Goal: Transaction & Acquisition: Purchase product/service

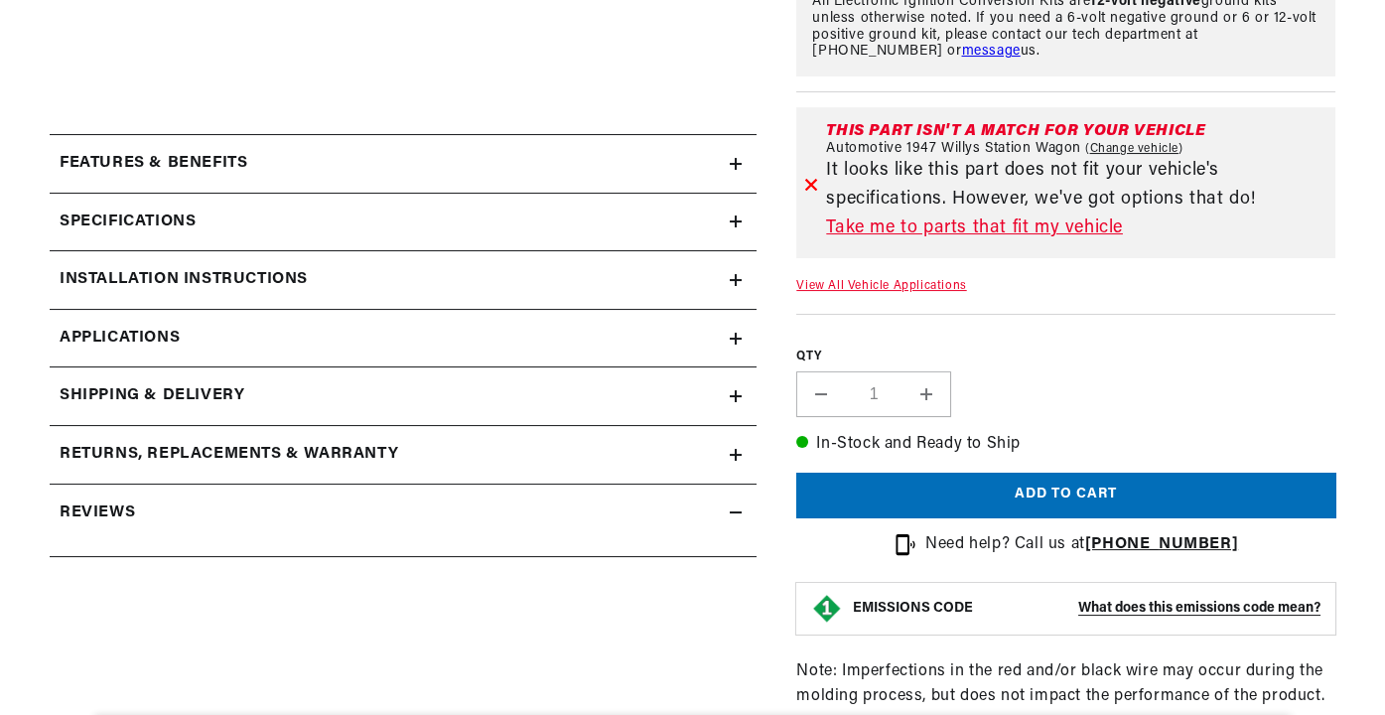
scroll to position [722, 0]
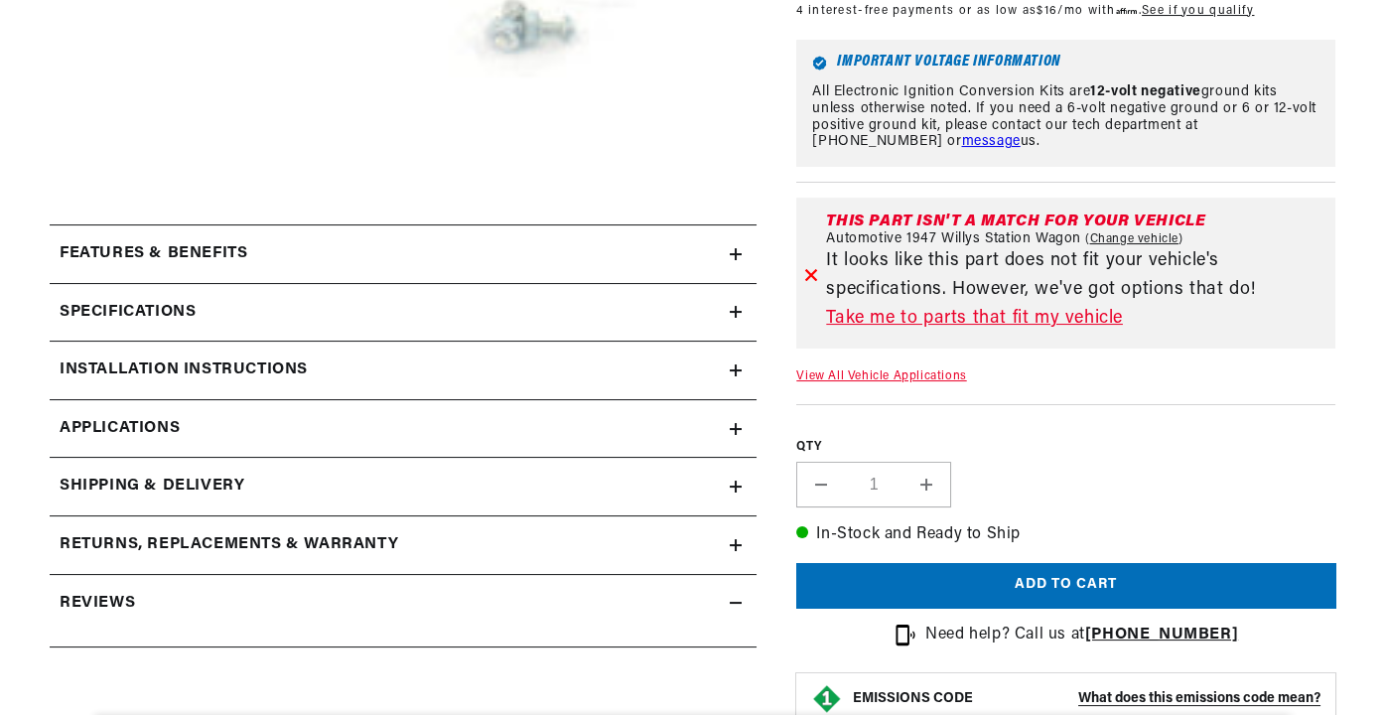
click at [197, 414] on link "Applications" at bounding box center [403, 429] width 707 height 59
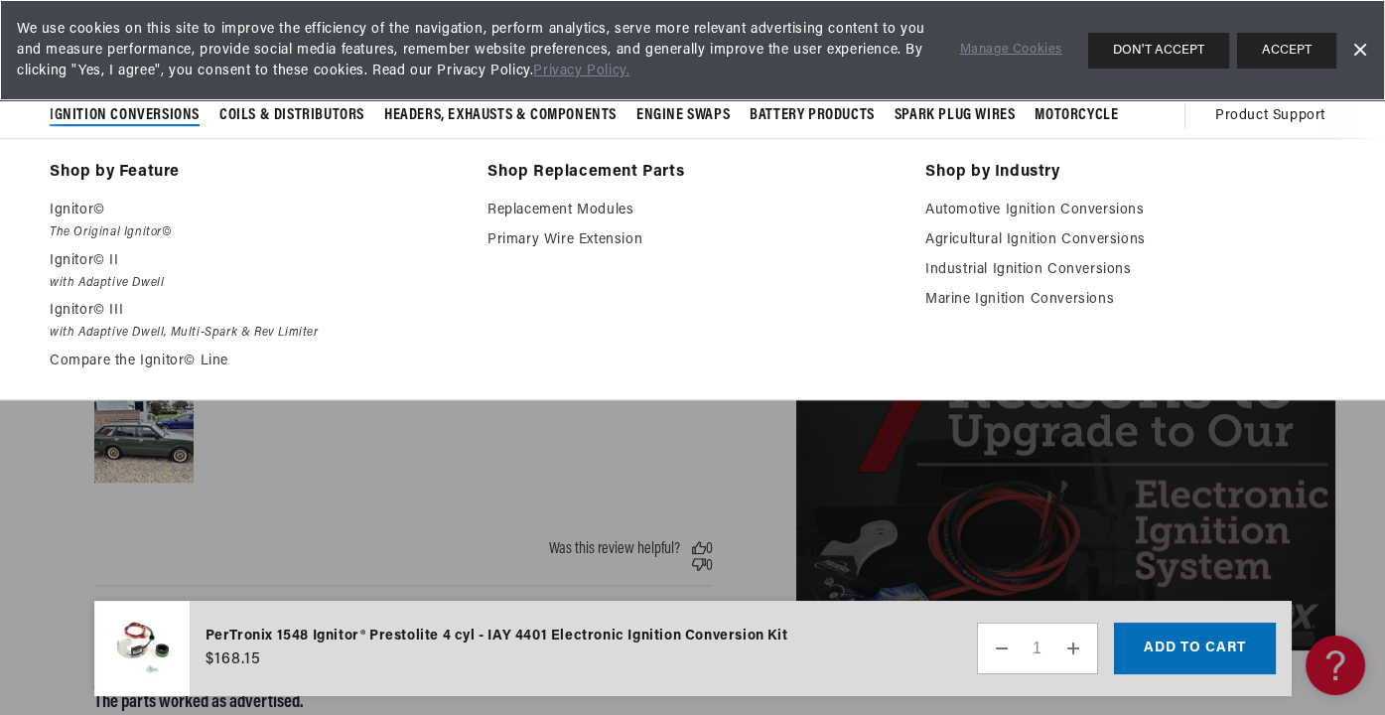
click at [151, 112] on span "Ignition Conversions" at bounding box center [125, 115] width 150 height 21
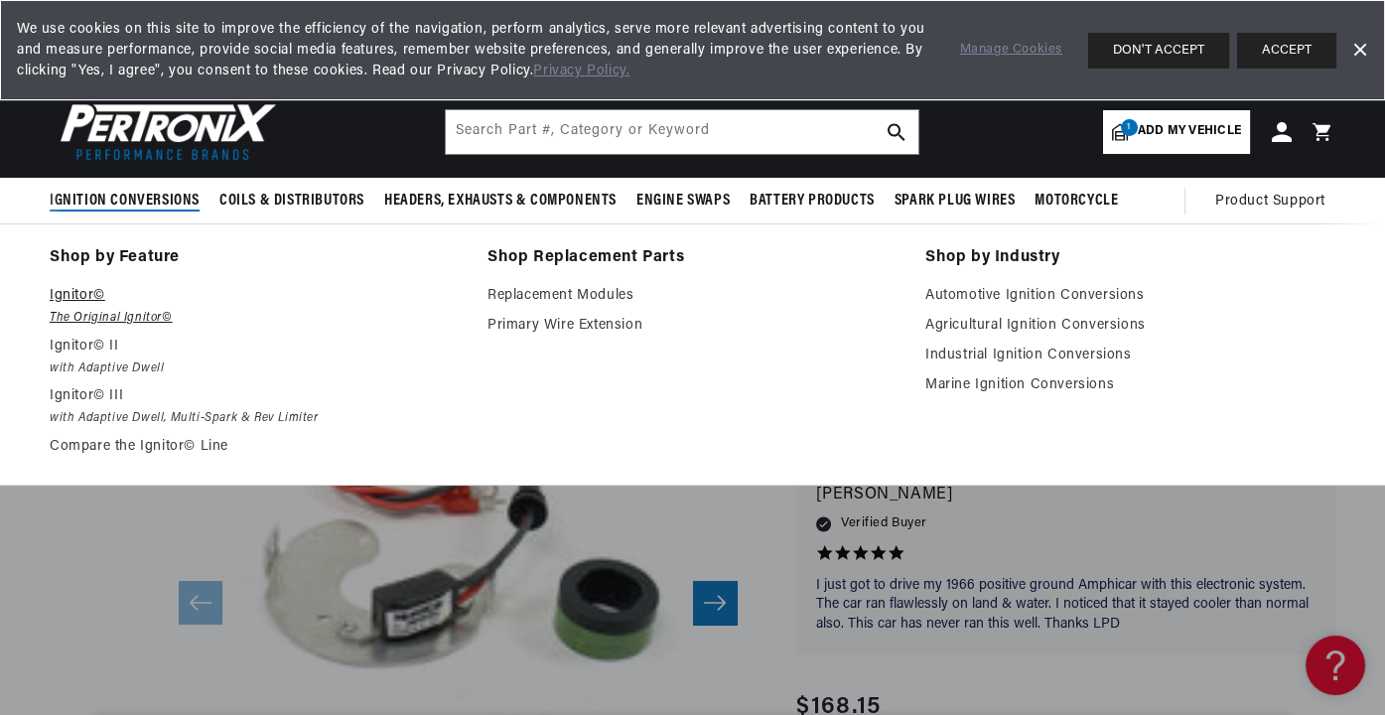
click at [76, 293] on p "Ignitor©" at bounding box center [255, 296] width 410 height 24
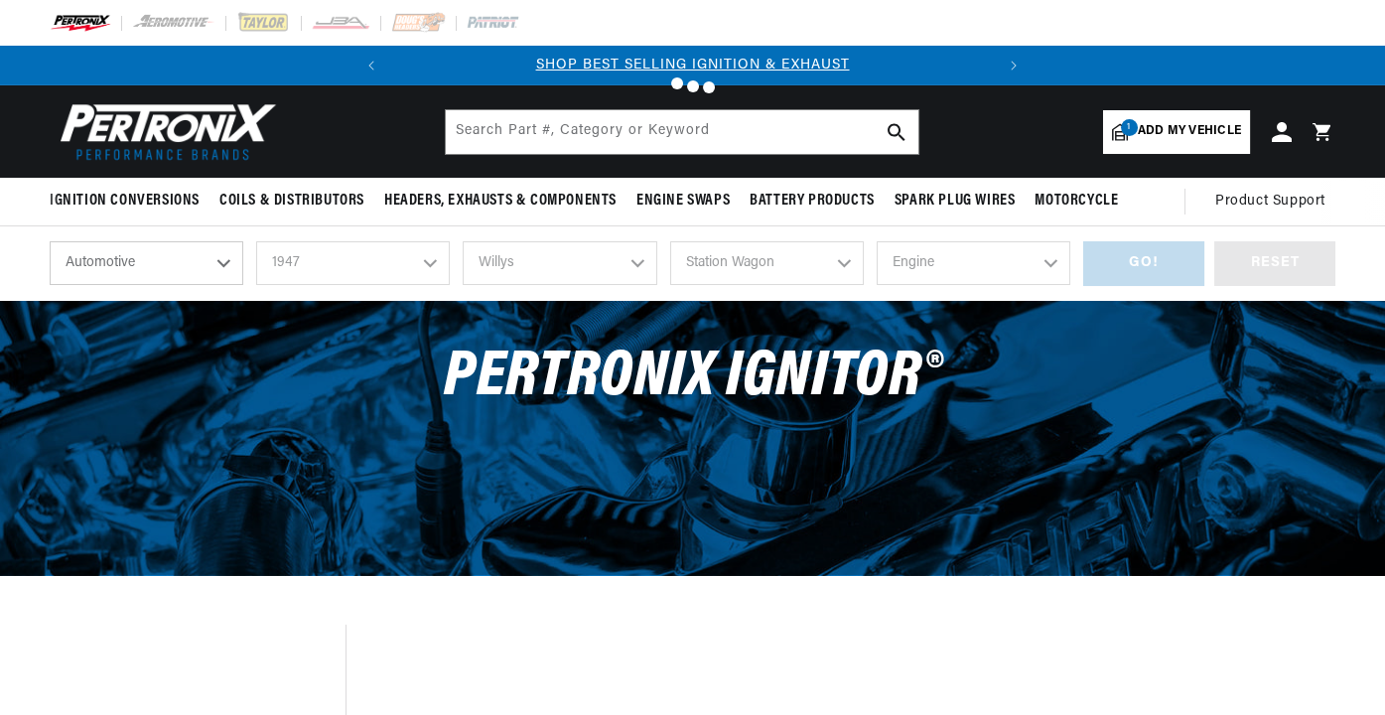
select select "1947"
select select "Willys"
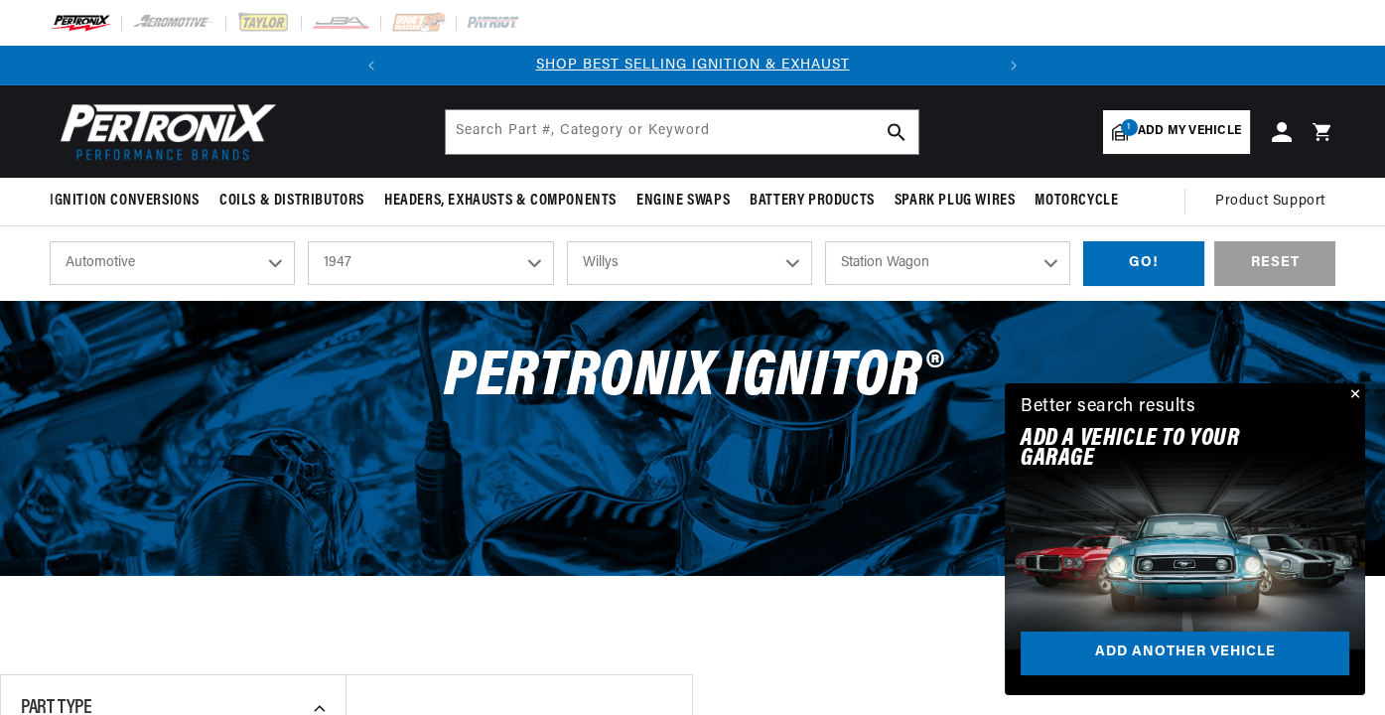
drag, startPoint x: 542, startPoint y: 260, endPoint x: 451, endPoint y: 283, distance: 94.1
click at [541, 260] on select "2026 2025 2024 2023 2022 2021 2020 2019 2018 2017 2016 2015 2014 2013 2012 2011…" at bounding box center [430, 263] width 245 height 44
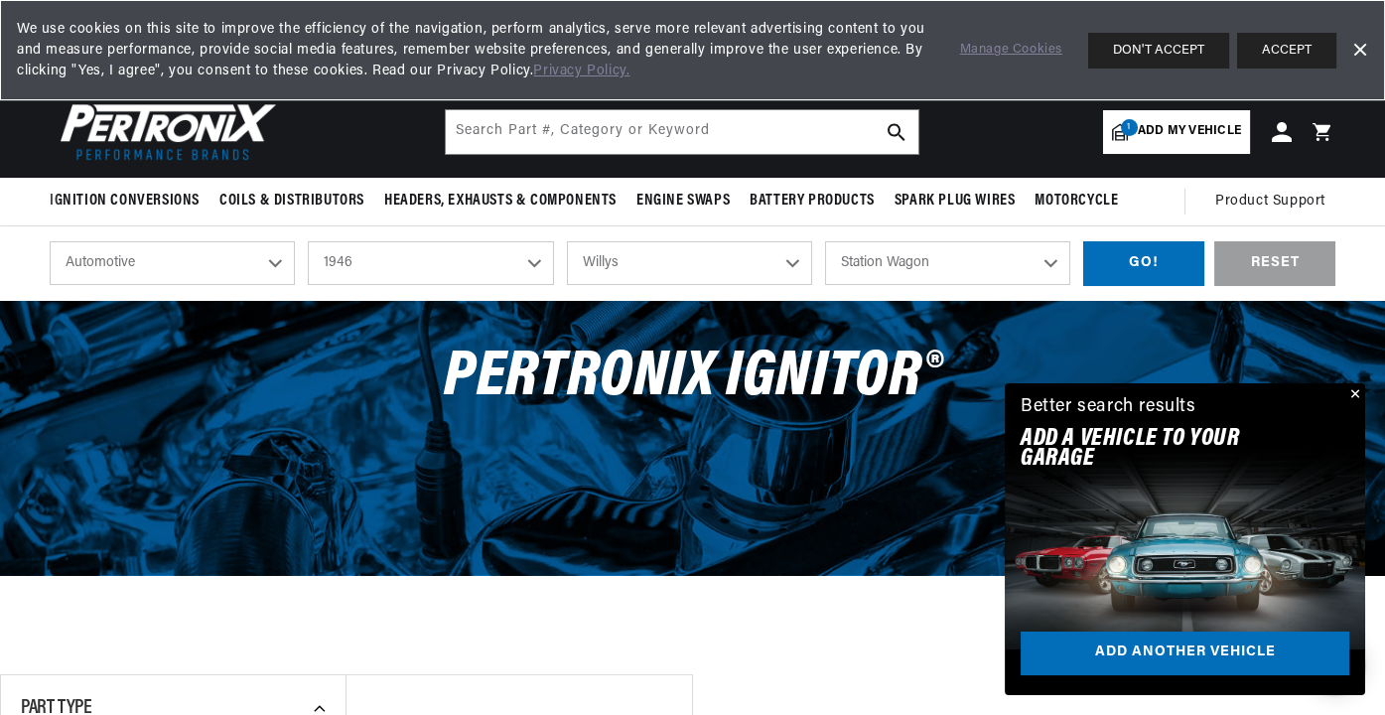
click at [308, 241] on select "2026 2025 2024 2023 2022 2021 2020 2019 2018 2017 2016 2015 2014 2013 2012 2011…" at bounding box center [430, 263] width 245 height 44
select select "1946"
click at [855, 263] on select "Station Wagon" at bounding box center [947, 263] width 245 height 44
click at [857, 260] on select "Station Wagon" at bounding box center [947, 263] width 245 height 44
click at [1147, 263] on div "GO!" at bounding box center [1143, 263] width 121 height 45
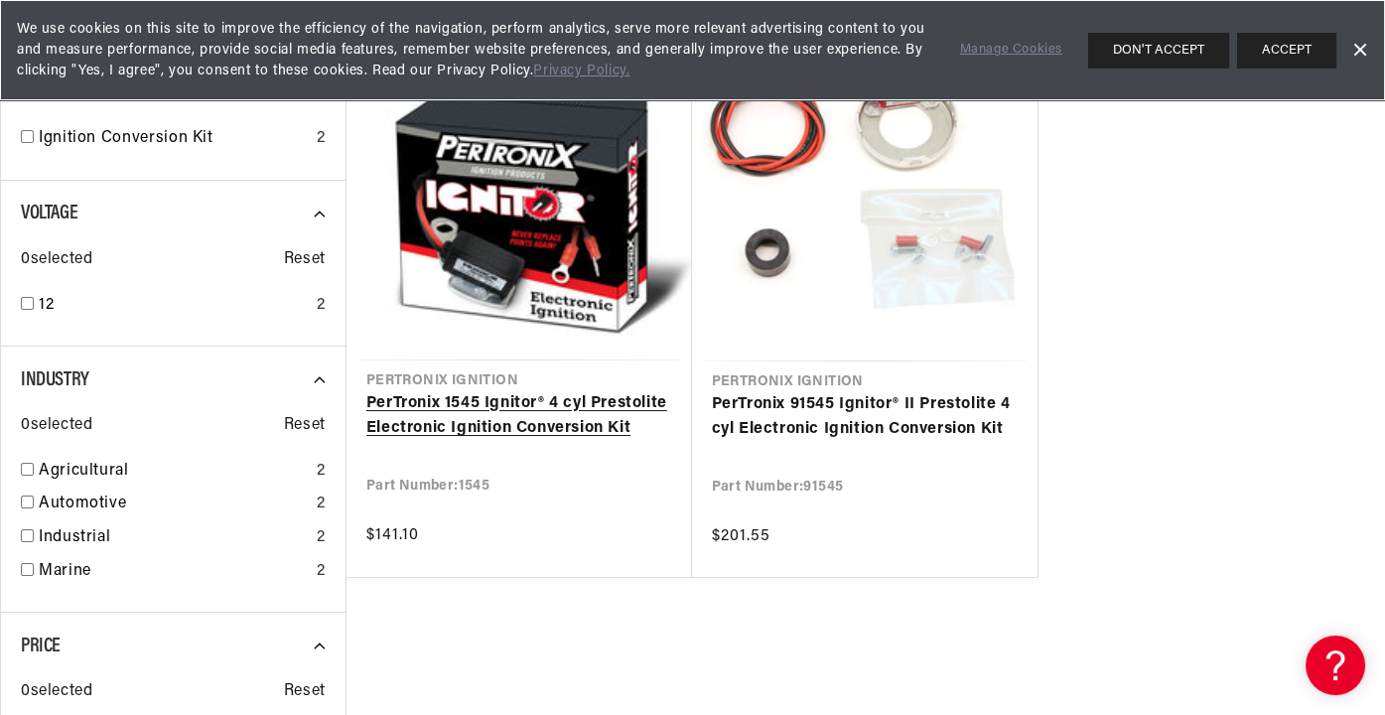
scroll to position [0, 602]
click at [471, 401] on link "PerTronix 1545 Ignitor® 4 cyl Prestolite Electronic Ignition Conversion Kit" at bounding box center [519, 416] width 306 height 51
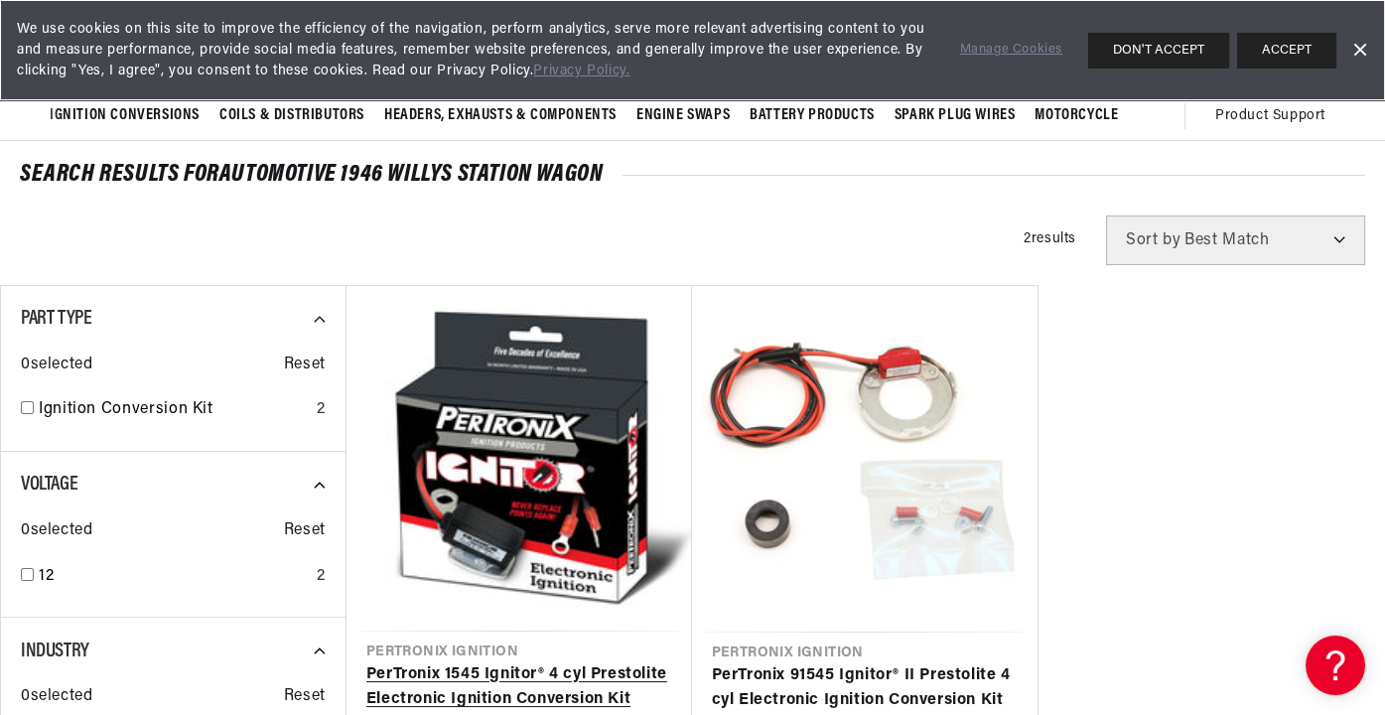
scroll to position [451, 0]
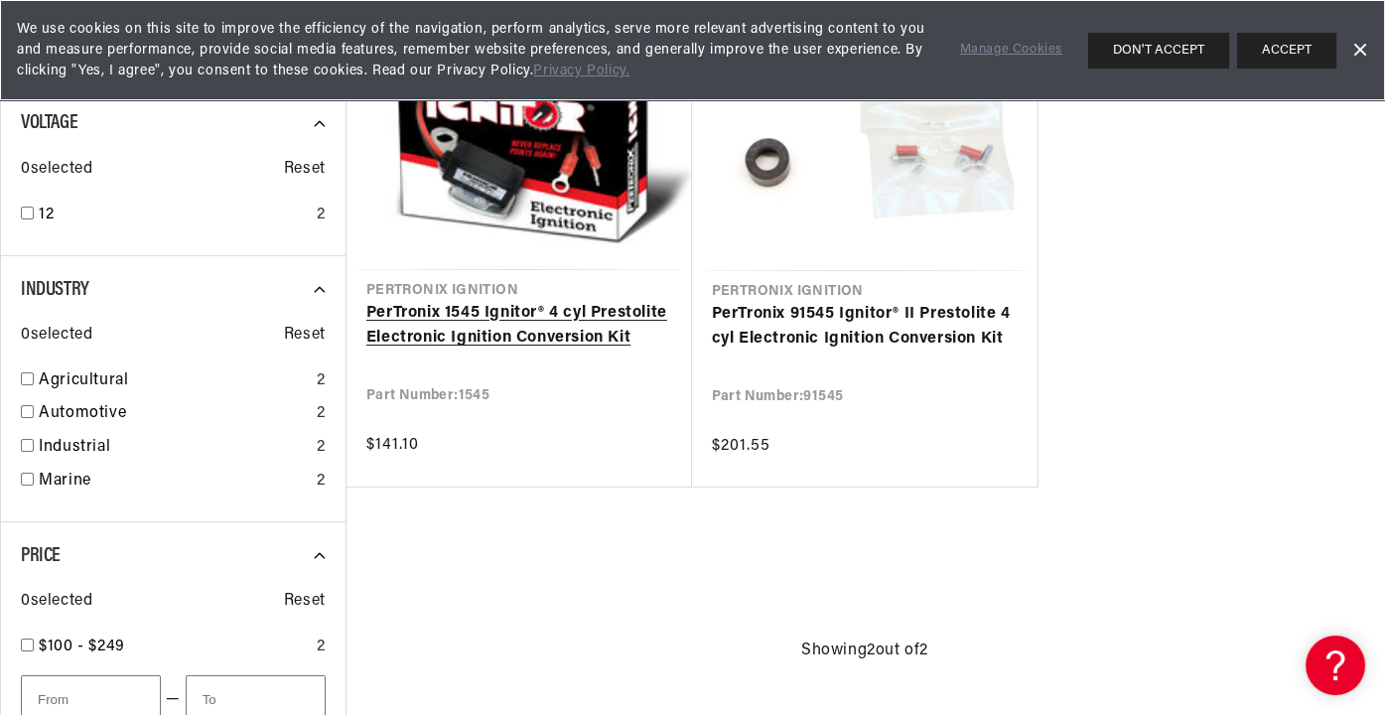
click at [478, 318] on link "PerTronix 1545 Ignitor® 4 cyl Prestolite Electronic Ignition Conversion Kit" at bounding box center [519, 326] width 306 height 51
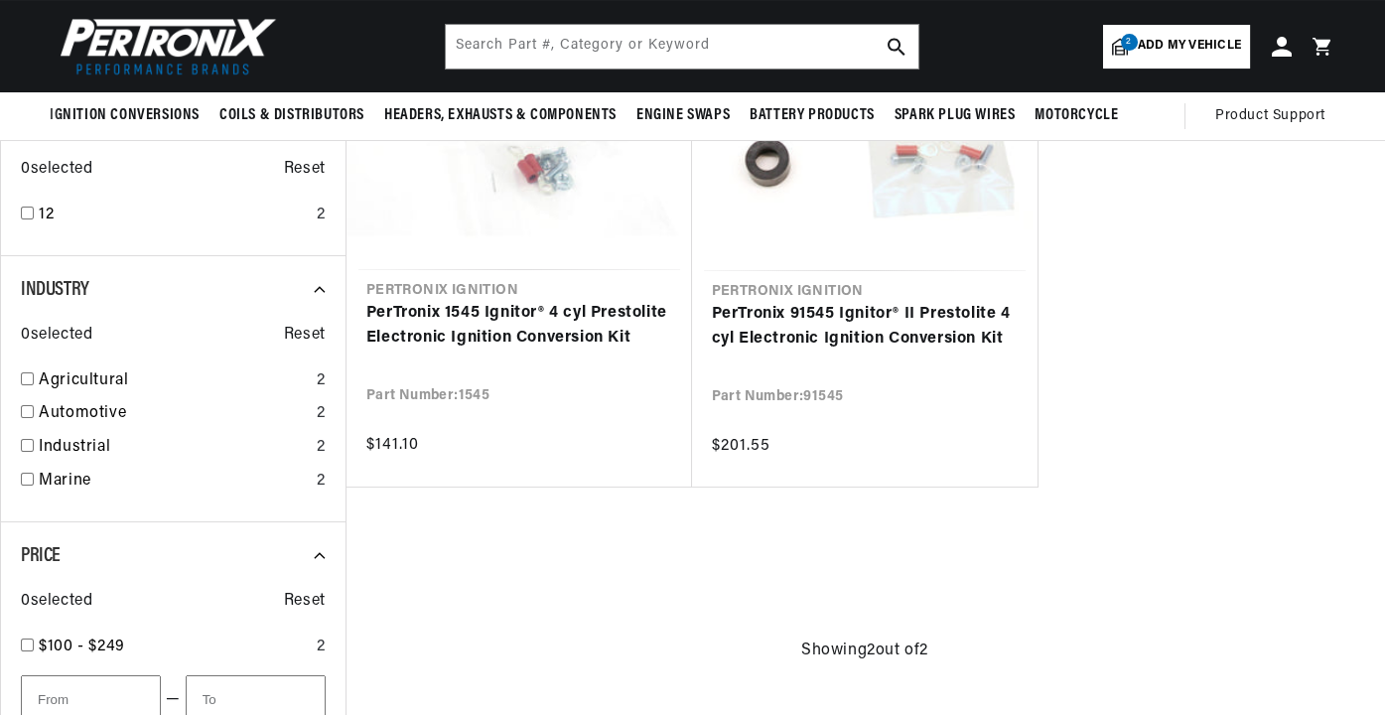
scroll to position [270, 0]
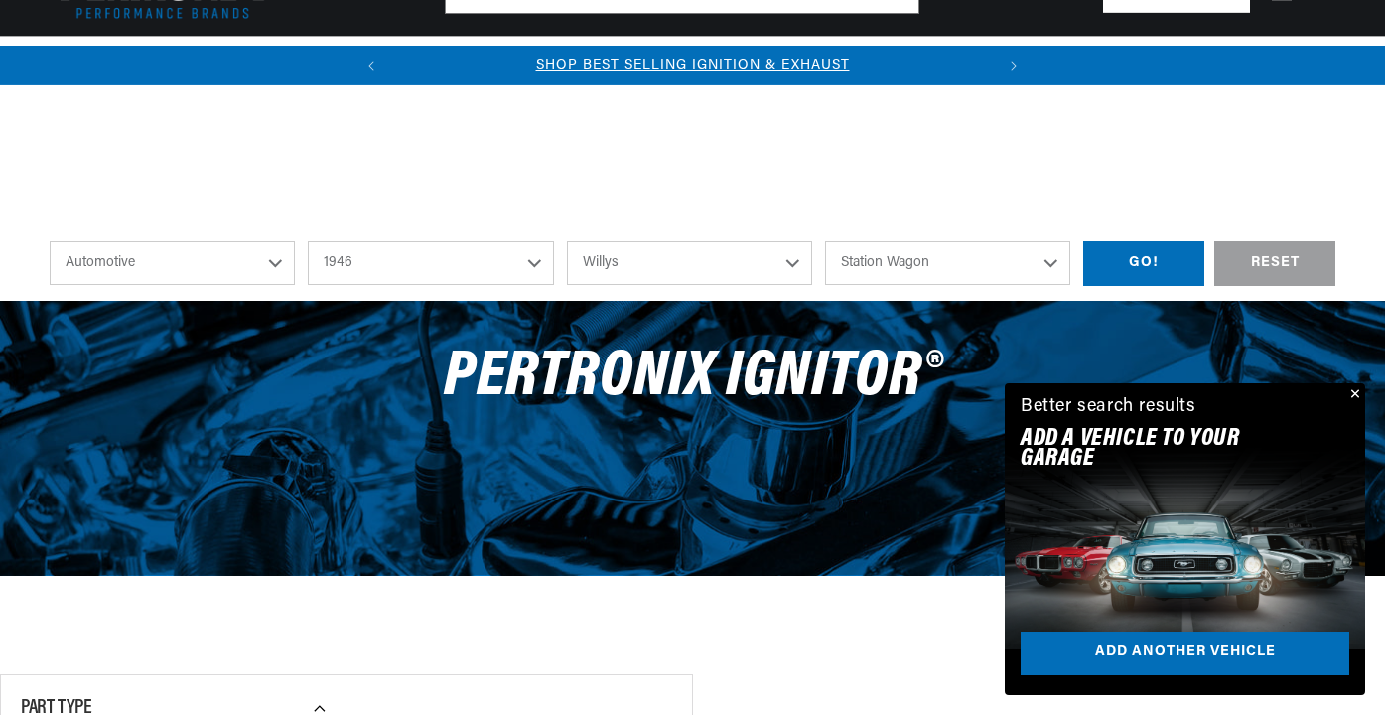
select select "1946"
select select "Willys"
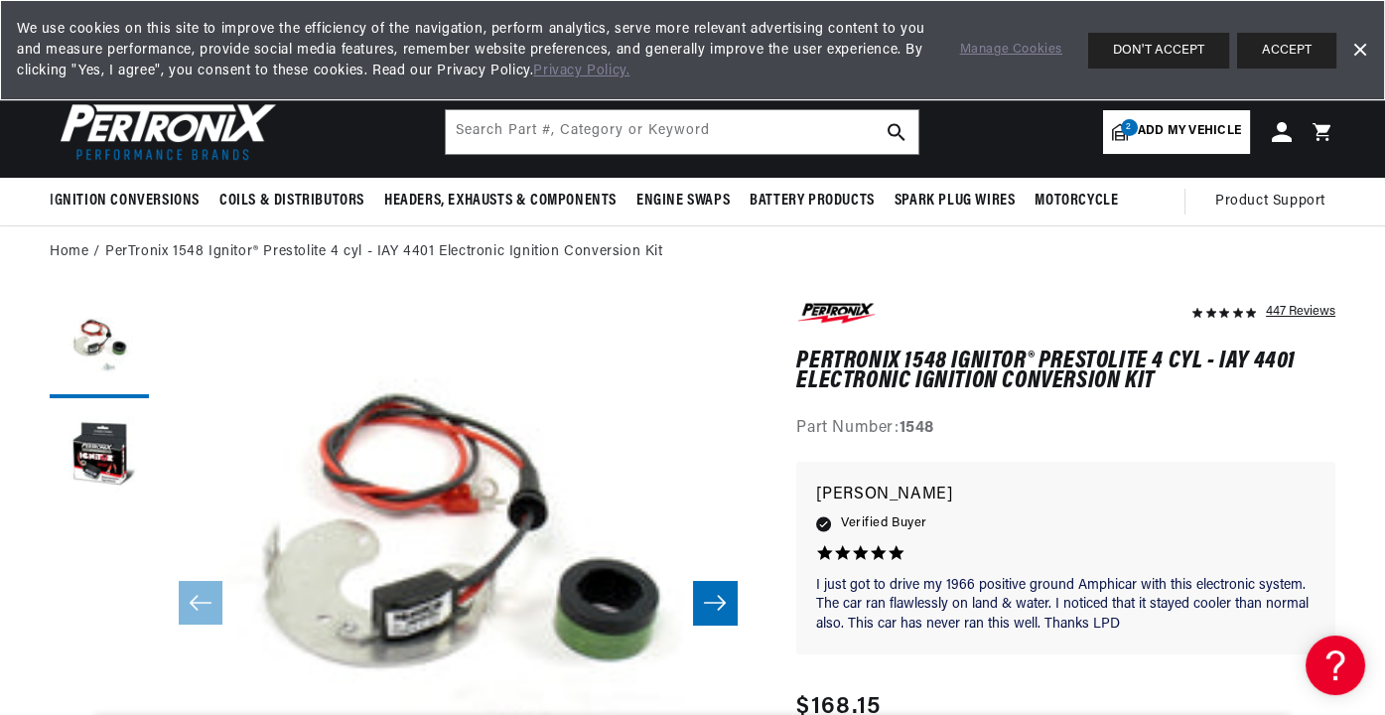
scroll to position [0, 602]
click at [612, 115] on input "text" at bounding box center [682, 132] width 473 height 44
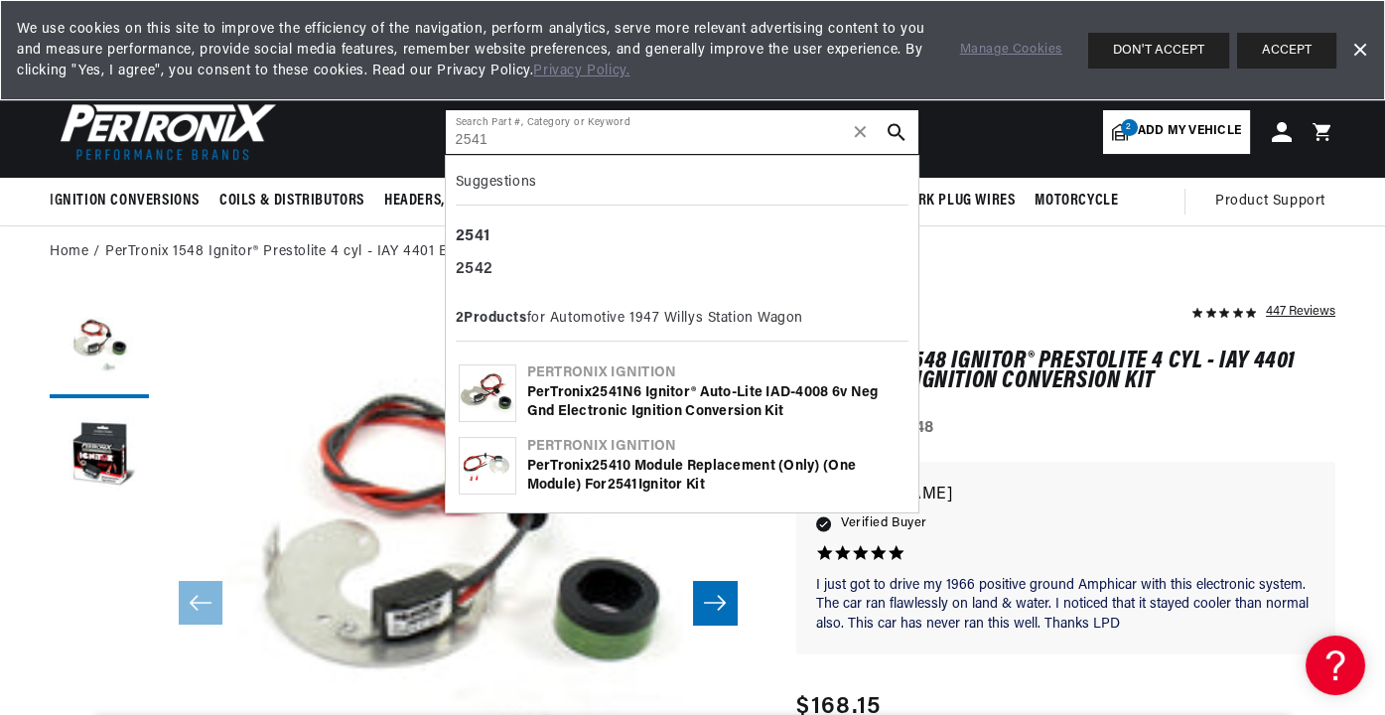
type input "2541"
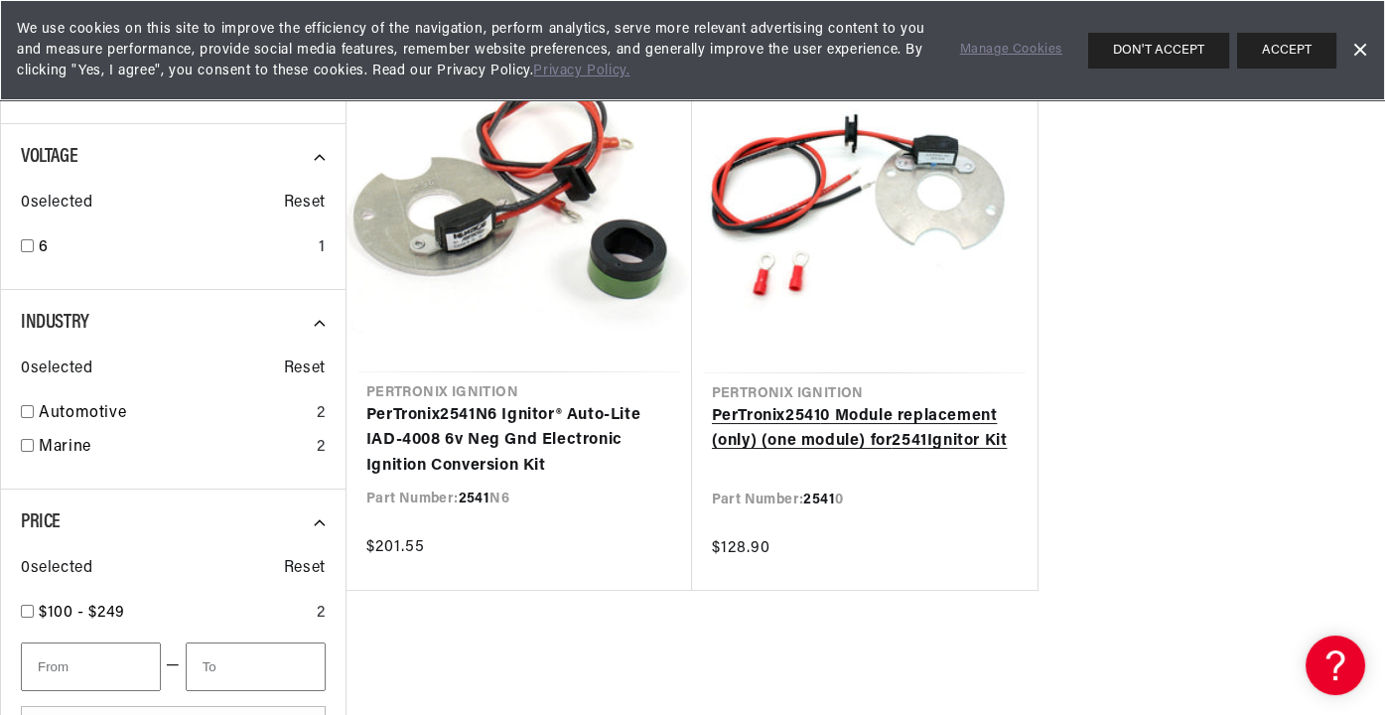
scroll to position [0, 602]
click at [862, 432] on link "PerTronix 2541 0 Module replacement (only) (one module) for 2541 Ignitor Kit" at bounding box center [865, 429] width 307 height 51
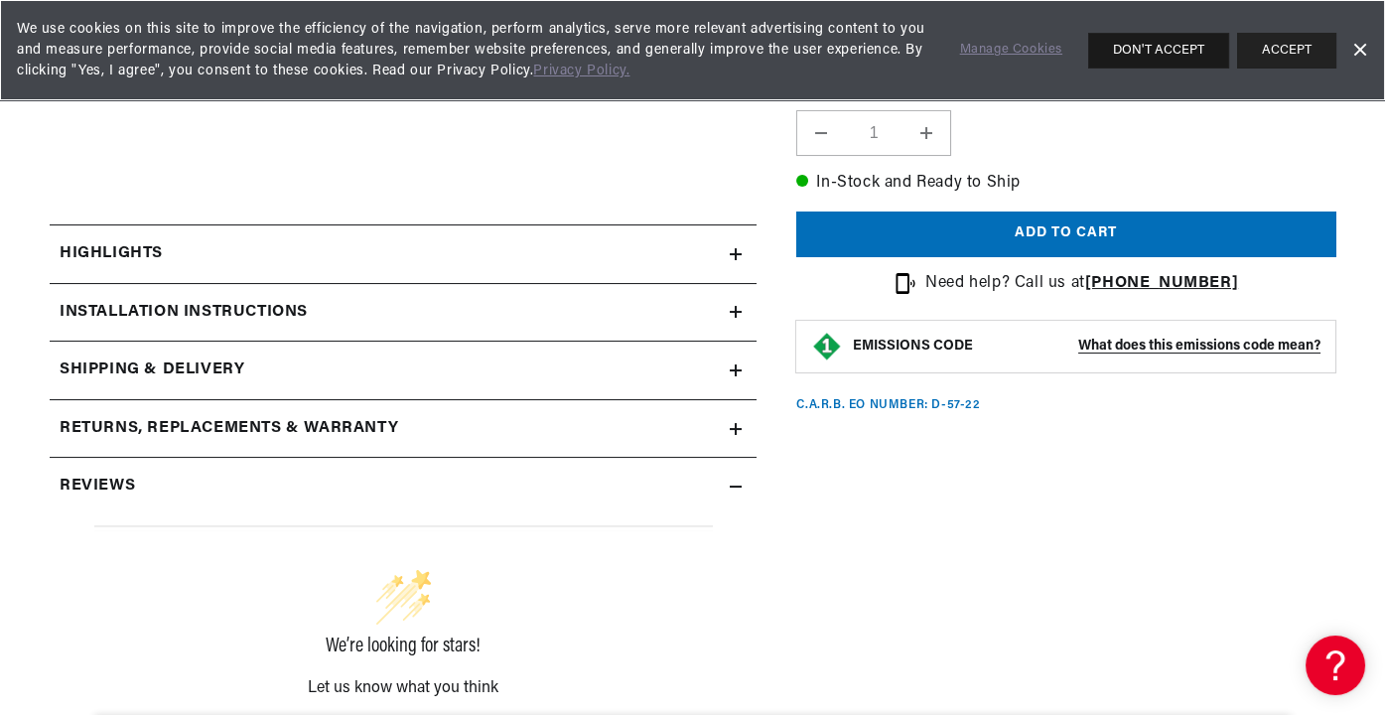
click at [1168, 51] on button "DON'T ACCEPT" at bounding box center [1158, 51] width 141 height 36
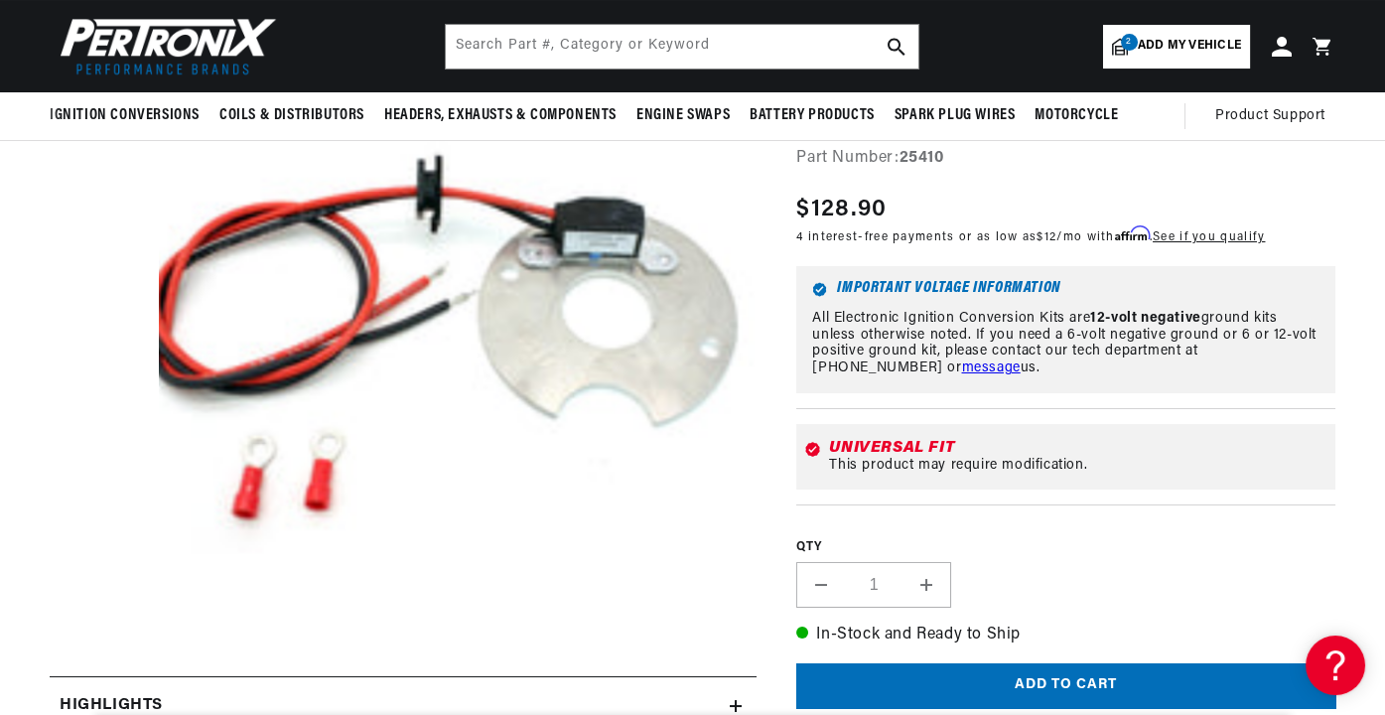
scroll to position [0, 602]
